Goal: Transaction & Acquisition: Purchase product/service

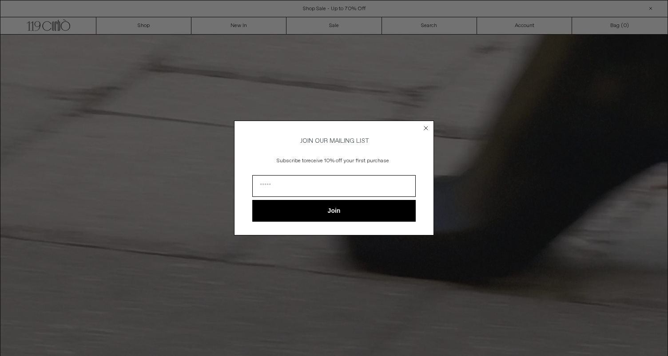
click at [424, 127] on icon "Close dialog" at bounding box center [426, 129] width 4 height 4
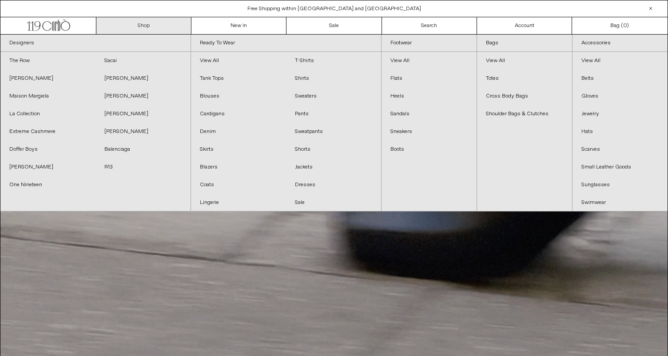
click at [144, 24] on link "Shop" at bounding box center [143, 25] width 95 height 17
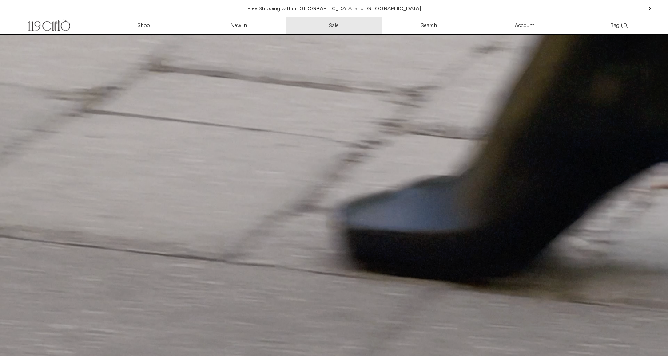
click at [324, 28] on link "Sale" at bounding box center [333, 25] width 95 height 17
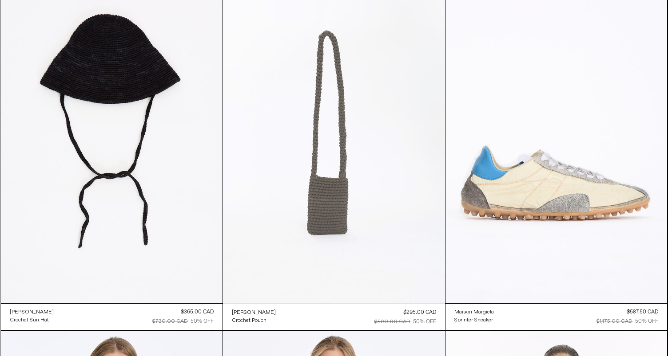
scroll to position [1521, 0]
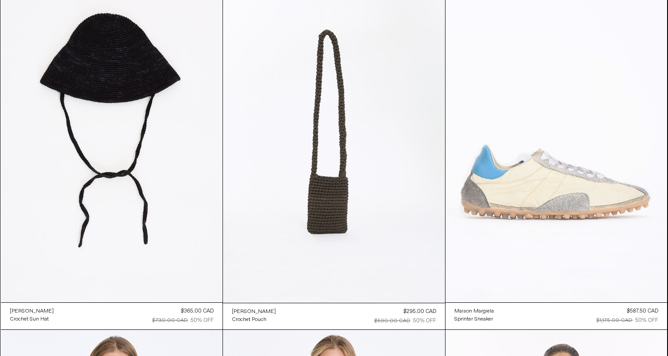
click at [582, 205] on at bounding box center [556, 136] width 222 height 332
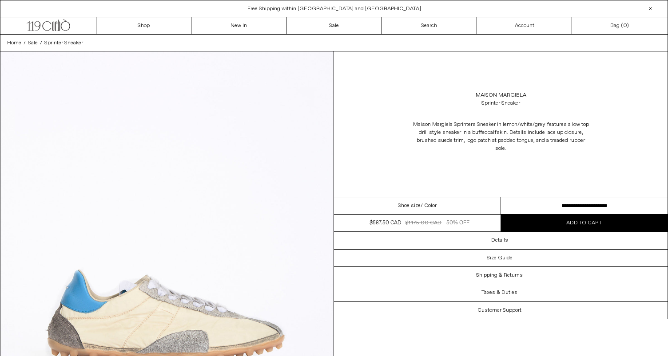
select select "**********"
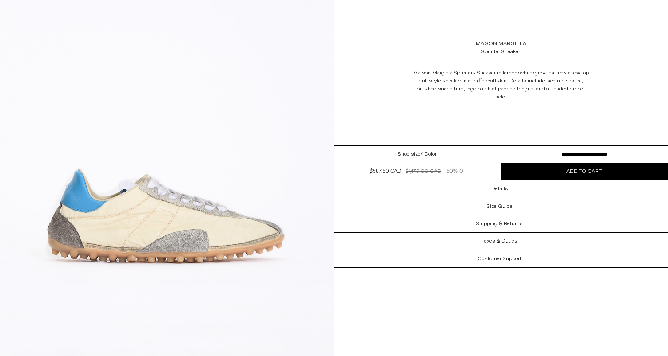
scroll to position [114, 0]
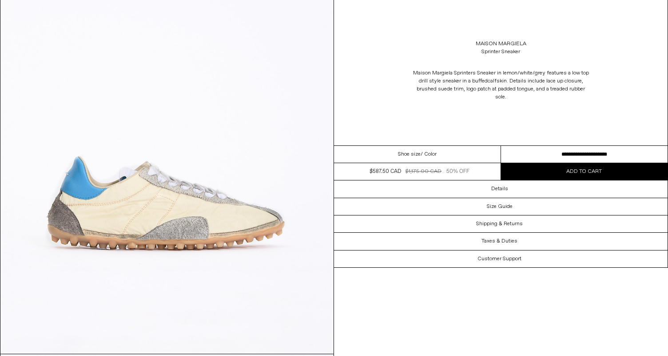
click at [272, 245] on img at bounding box center [166, 146] width 333 height 416
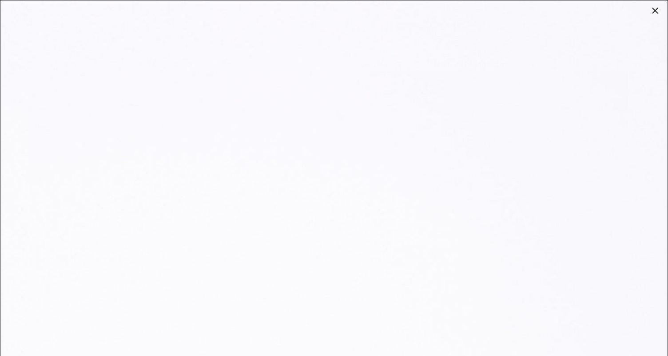
click at [652, 12] on div at bounding box center [655, 10] width 12 height 12
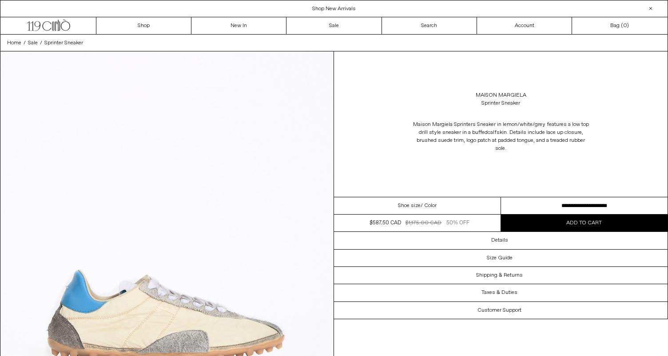
scroll to position [0, 0]
